Goal: Information Seeking & Learning: Learn about a topic

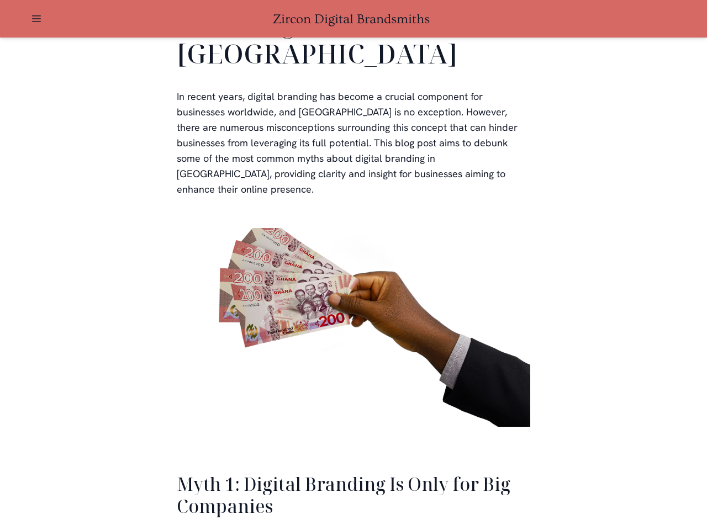
scroll to position [2427, 0]
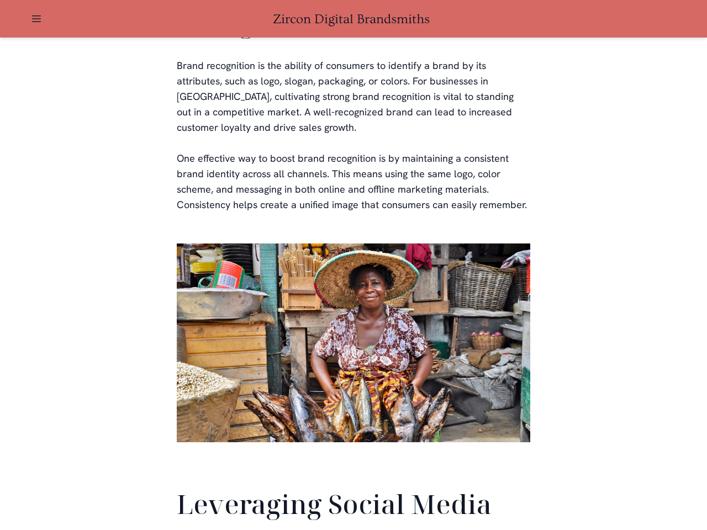
scroll to position [2601, 0]
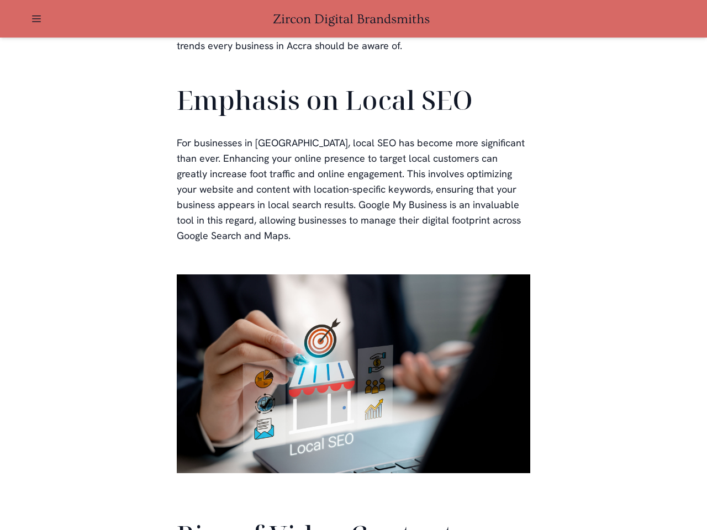
scroll to position [2493, 0]
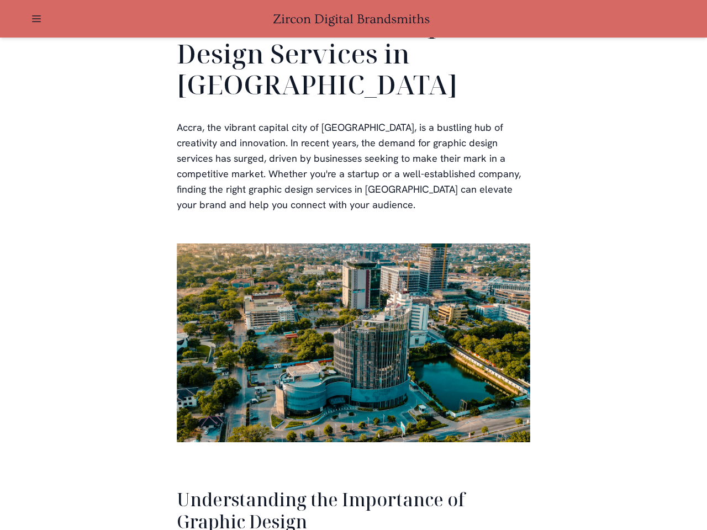
scroll to position [2270, 0]
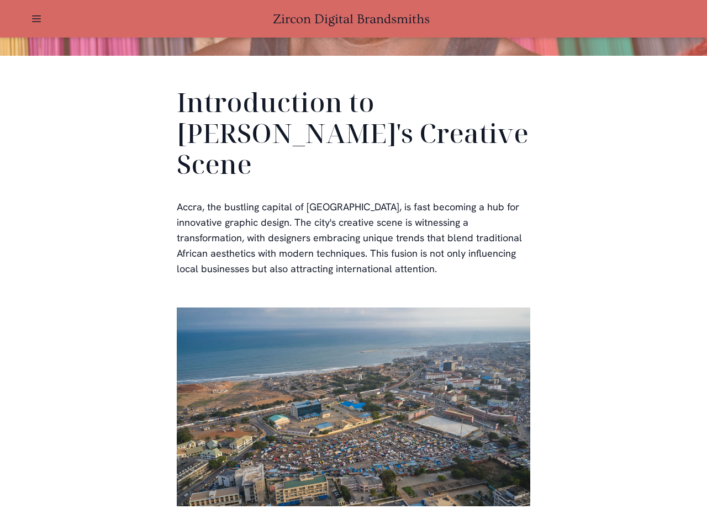
scroll to position [332, 0]
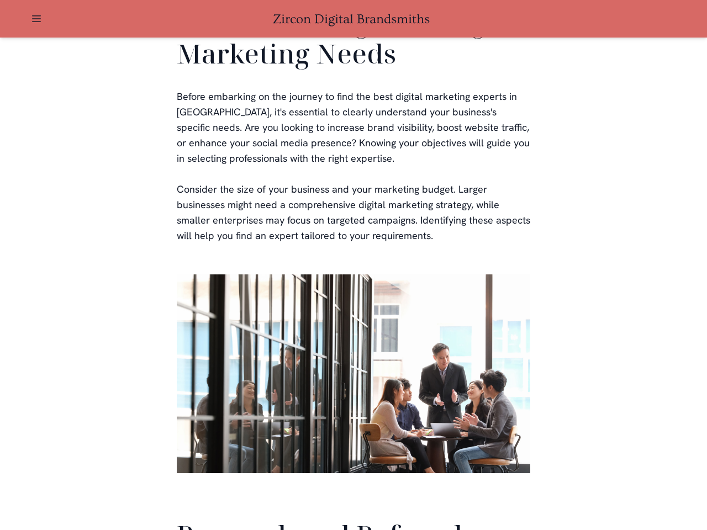
scroll to position [2630, 0]
